Goal: Task Accomplishment & Management: Manage account settings

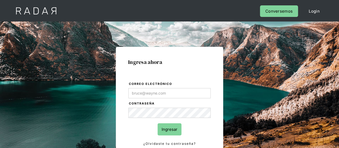
click at [182, 88] on input "Correo electrónico" at bounding box center [169, 93] width 82 height 10
click at [162, 96] on input "Correo electrónico" at bounding box center [169, 93] width 82 height 10
type input "[EMAIL_ADDRESS][DOMAIN_NAME]"
click at [175, 126] on input "Ingresar" at bounding box center [170, 129] width 24 height 12
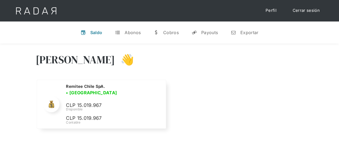
drag, startPoint x: 106, startPoint y: 59, endPoint x: 35, endPoint y: 61, distance: 70.3
click at [36, 61] on h3 "[PERSON_NAME]" at bounding box center [76, 59] width 80 height 13
click at [37, 60] on h3 "[PERSON_NAME]" at bounding box center [76, 59] width 80 height 13
